Goal: Task Accomplishment & Management: Use online tool/utility

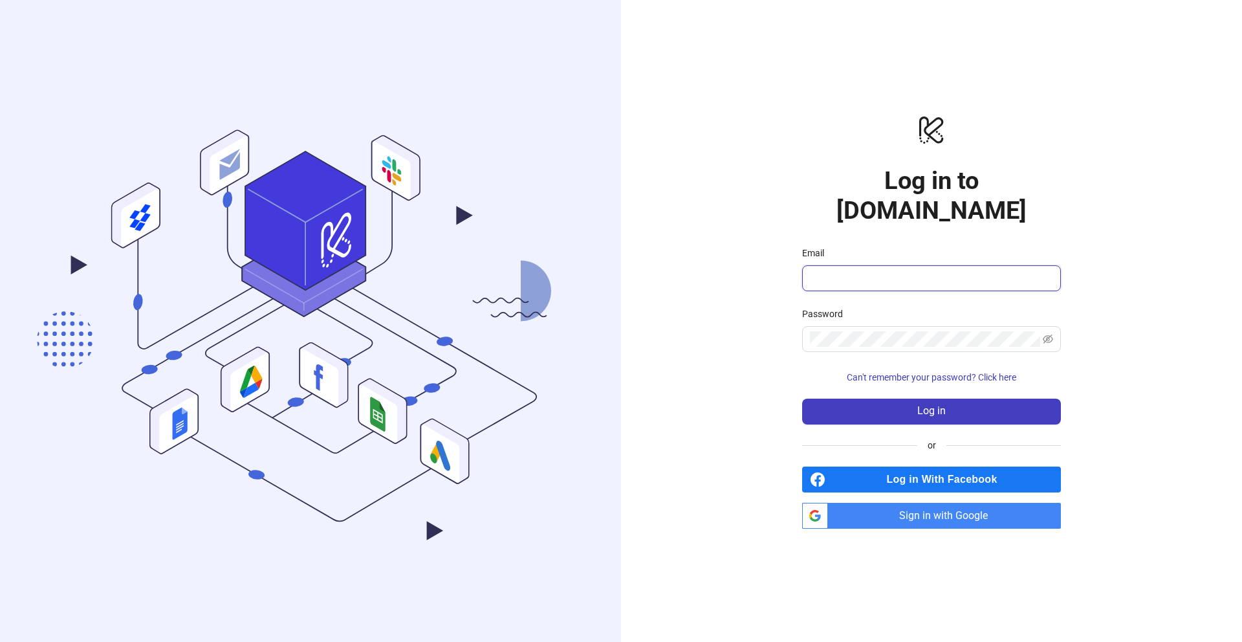
click at [863, 270] on input "Email" at bounding box center [930, 278] width 241 height 16
click at [744, 358] on div "logo/logo-mobile Log in to Kitchn.io Email Password Can't remember your passwor…" at bounding box center [931, 321] width 621 height 642
click at [949, 503] on span "Sign in with Google" at bounding box center [947, 516] width 228 height 26
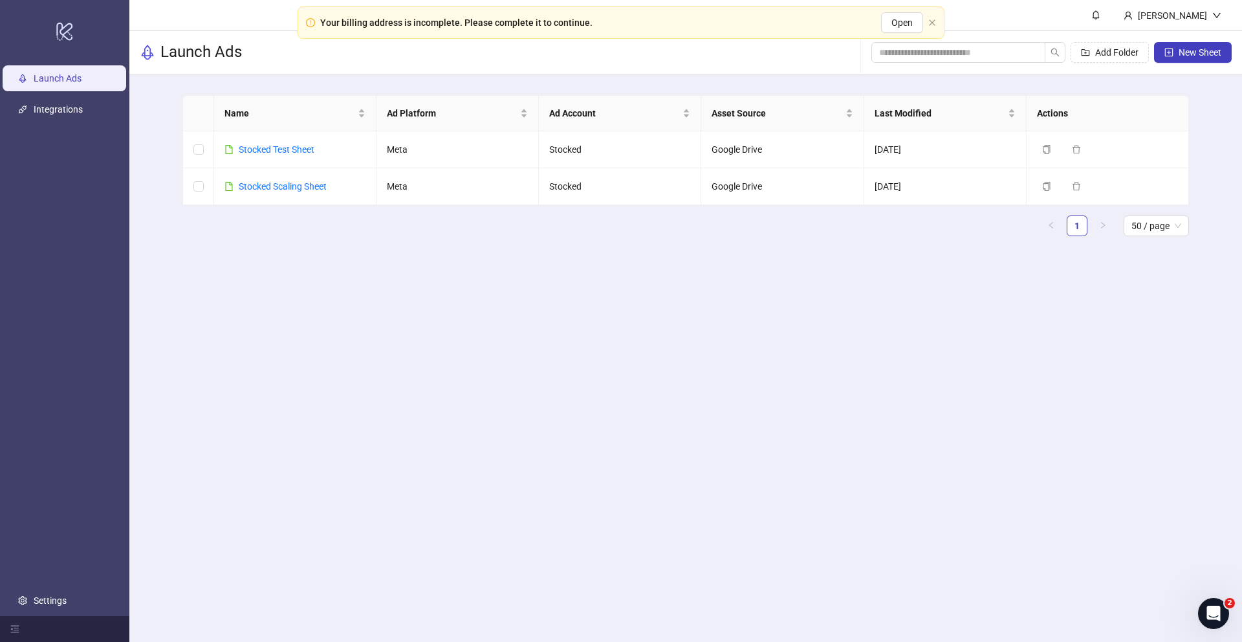
click at [38, 127] on ul "Launch Ads Integrations Settings" at bounding box center [64, 339] width 129 height 553
click at [52, 104] on link "Integrations" at bounding box center [58, 109] width 49 height 10
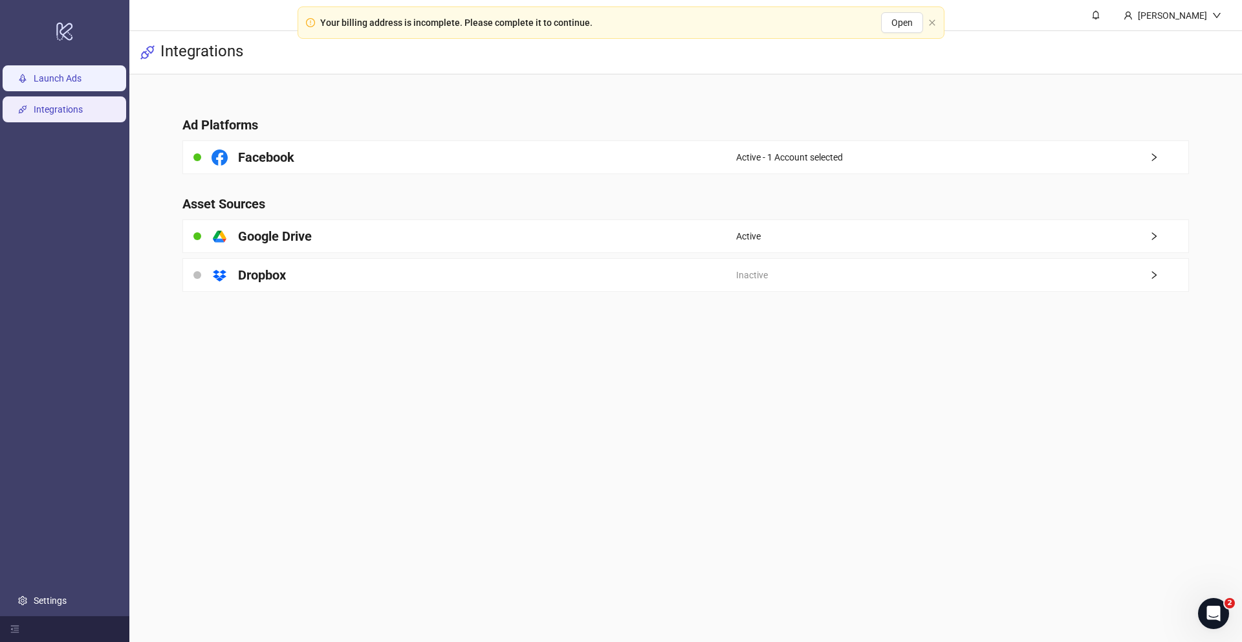
click at [69, 80] on link "Launch Ads" at bounding box center [58, 78] width 48 height 10
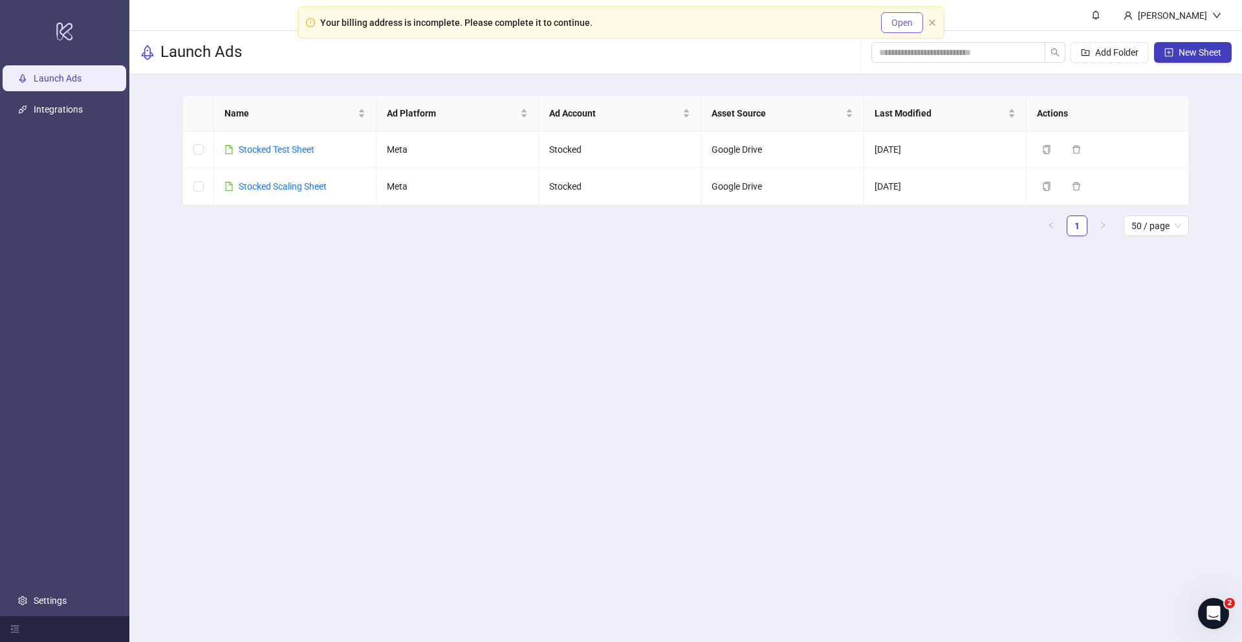
click at [907, 23] on span "Open" at bounding box center [901, 22] width 21 height 10
